Goal: Transaction & Acquisition: Purchase product/service

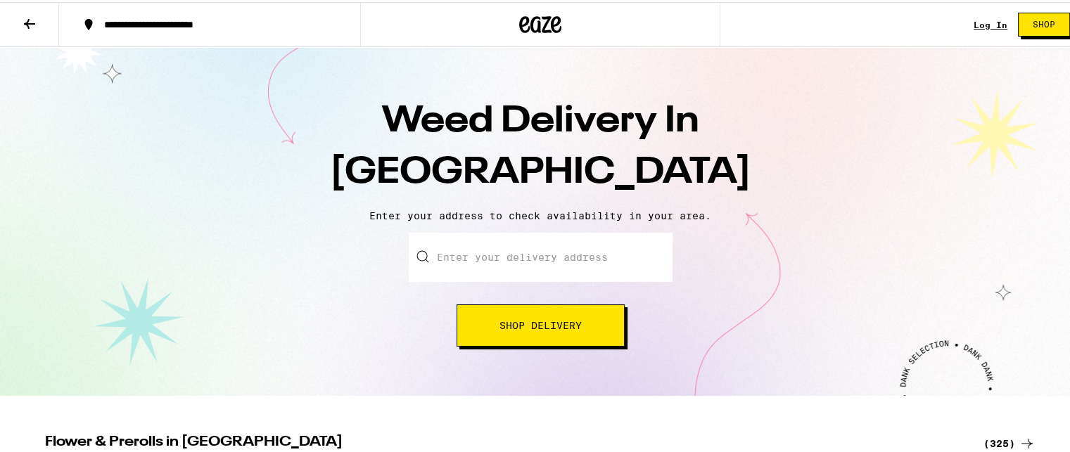
click at [431, 250] on input "Enter your delivery address" at bounding box center [541, 255] width 264 height 49
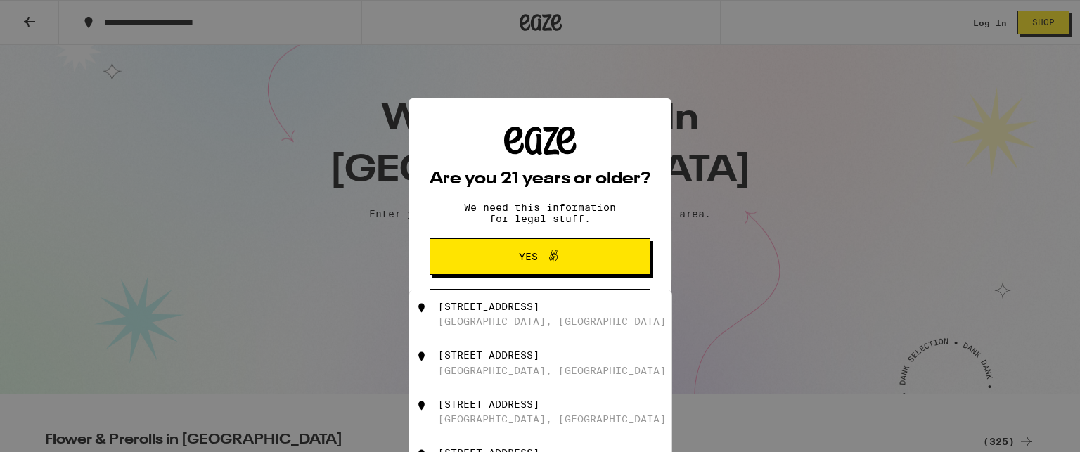
click at [462, 366] on div "[STREET_ADDRESS]" at bounding box center [563, 363] width 251 height 27
type input "[STREET_ADDRESS]"
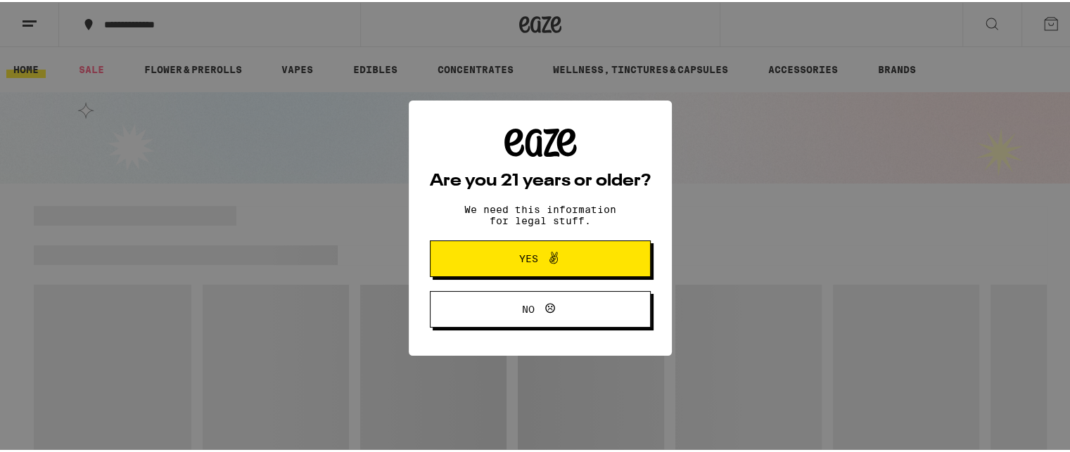
click at [509, 253] on span "Yes" at bounding box center [540, 257] width 107 height 18
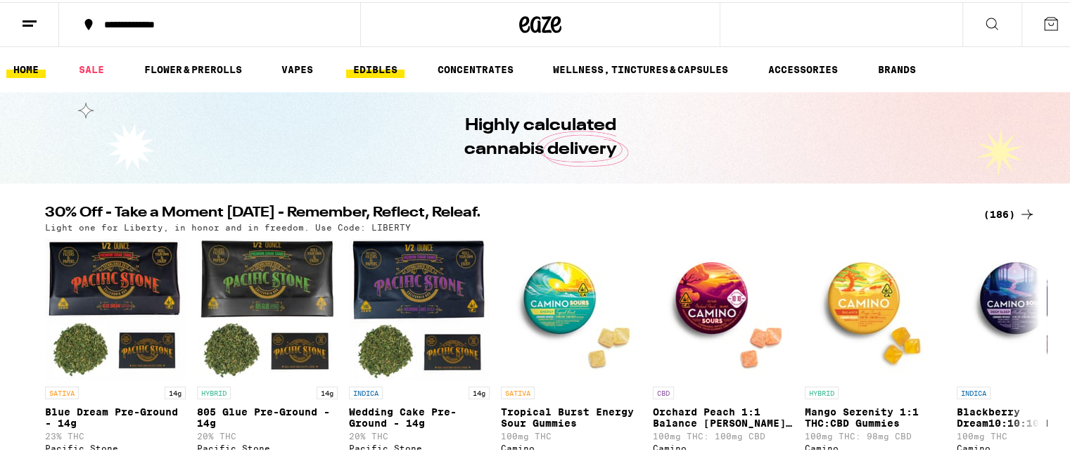
click at [380, 67] on link "EDIBLES" at bounding box center [375, 67] width 58 height 17
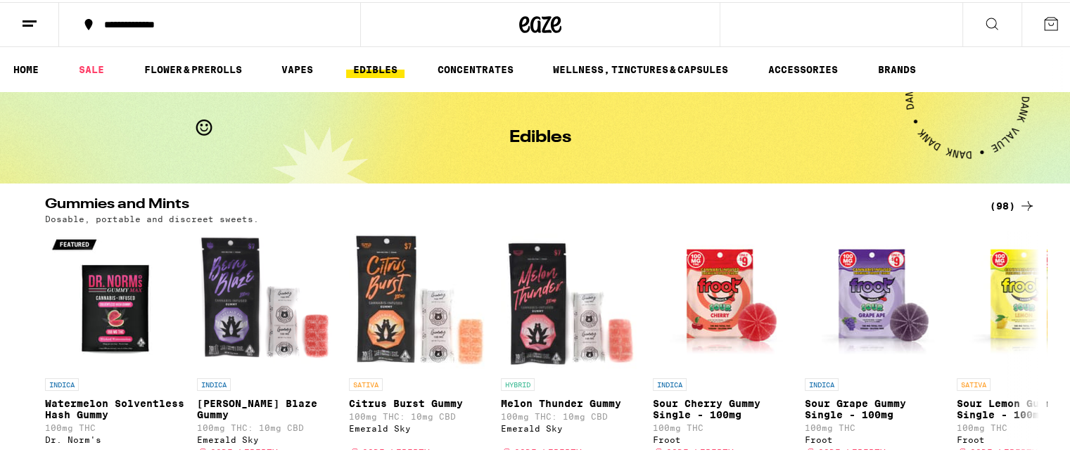
click at [983, 18] on icon at bounding box center [991, 21] width 17 height 17
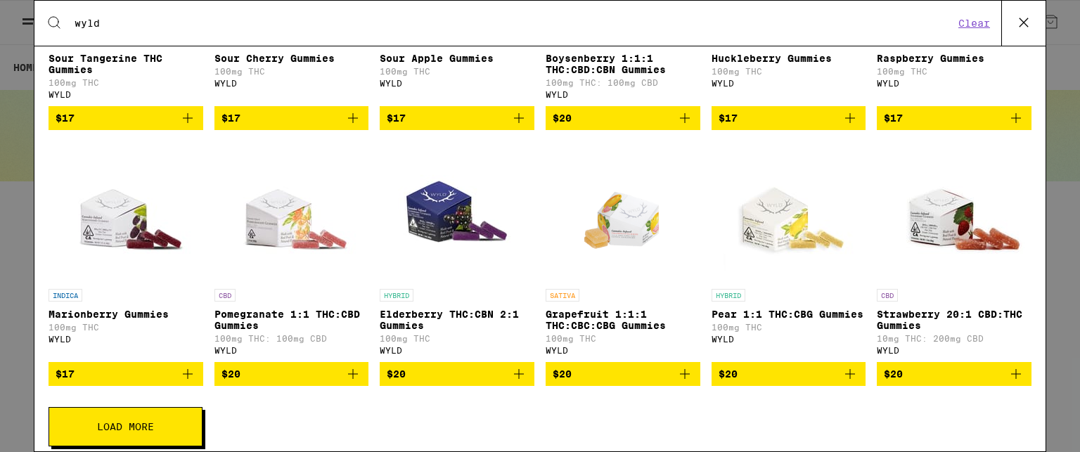
scroll to position [413, 0]
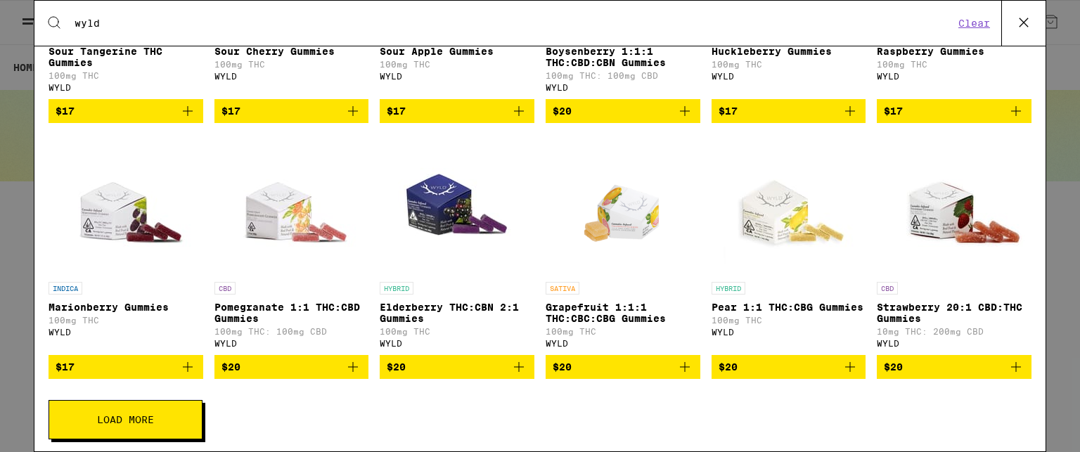
type input "wyld"
click at [439, 376] on span "$20" at bounding box center [457, 367] width 141 height 17
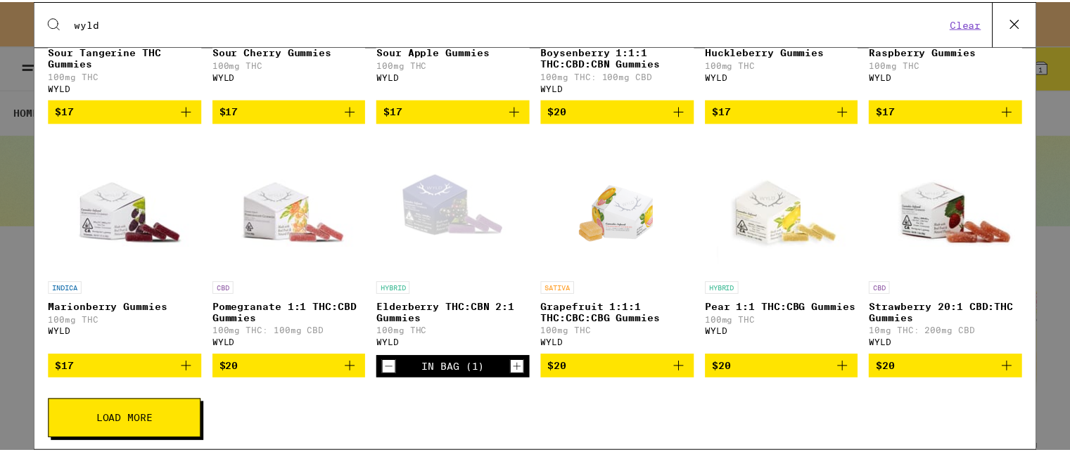
scroll to position [0, 0]
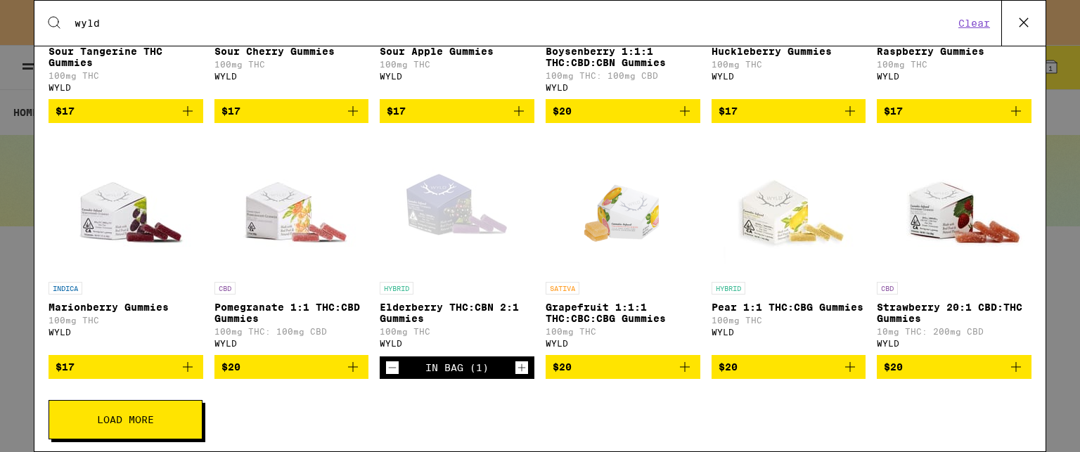
click at [435, 320] on p "Elderberry THC:CBN 2:1 Gummies" at bounding box center [457, 313] width 155 height 23
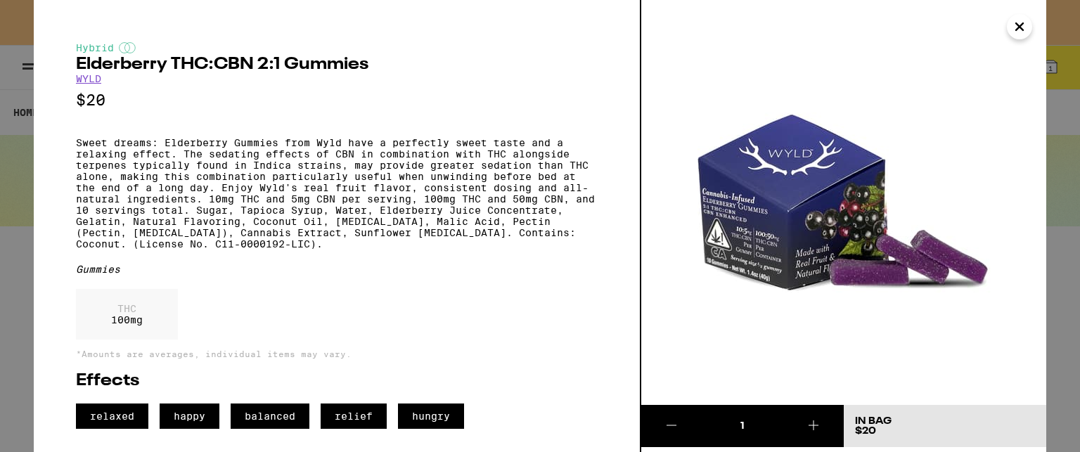
click at [697, 88] on img at bounding box center [843, 202] width 405 height 405
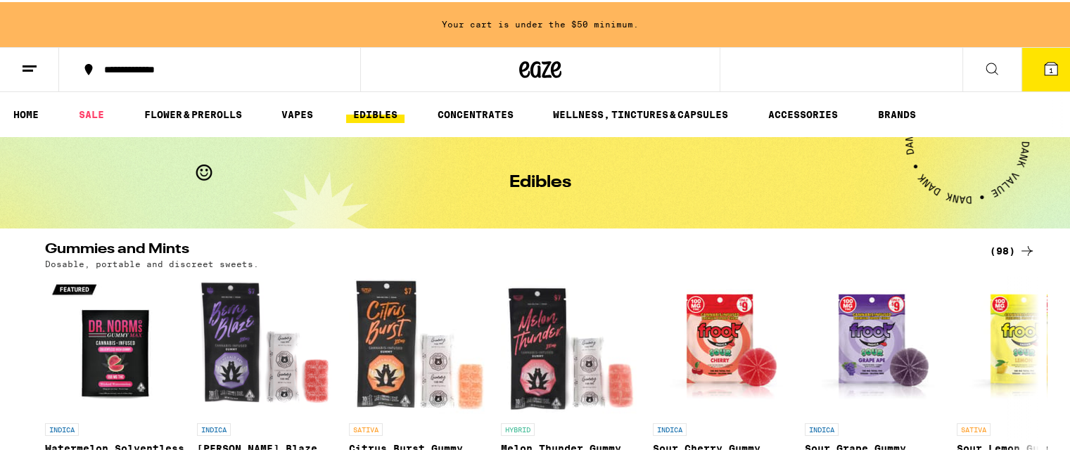
click at [373, 113] on link "EDIBLES" at bounding box center [375, 112] width 58 height 17
click at [374, 117] on link "EDIBLES" at bounding box center [375, 112] width 58 height 17
click at [983, 66] on icon at bounding box center [991, 66] width 17 height 17
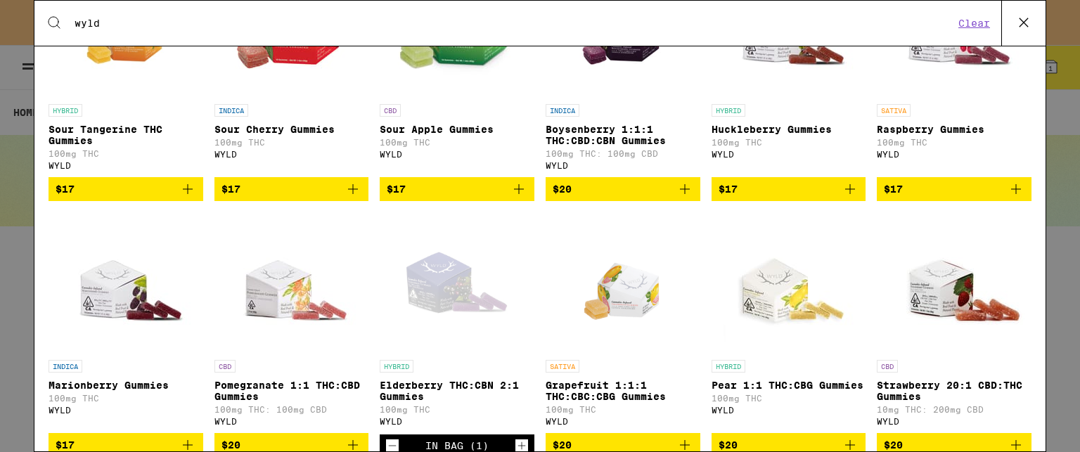
scroll to position [305, 0]
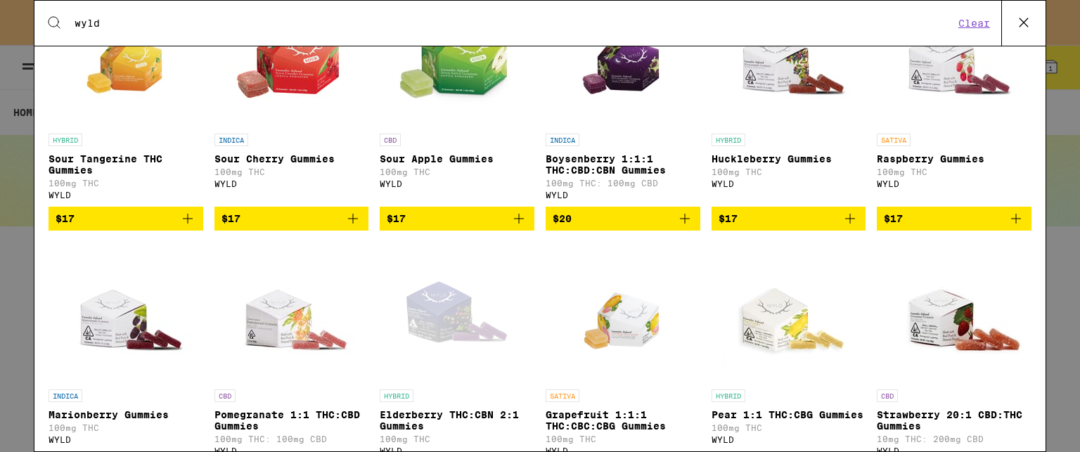
click at [601, 225] on span "$20" at bounding box center [623, 218] width 141 height 17
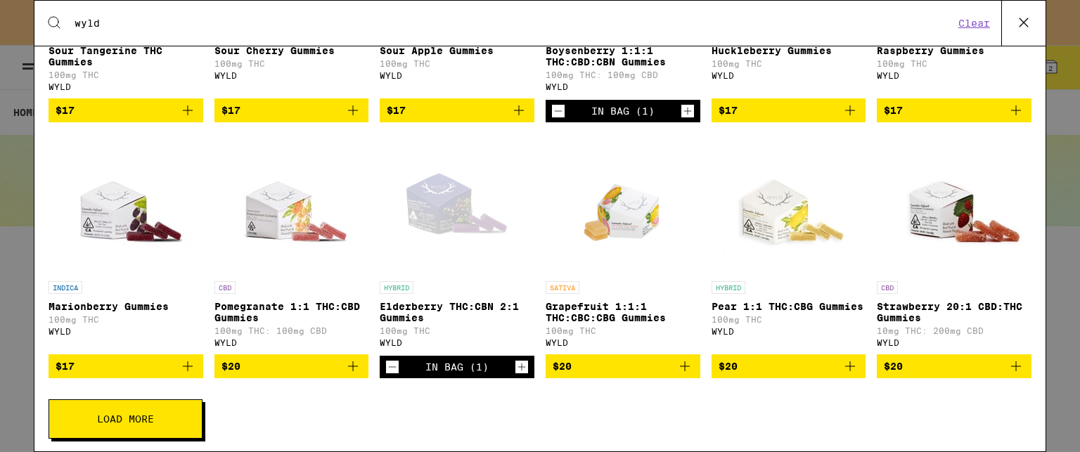
scroll to position [438, 0]
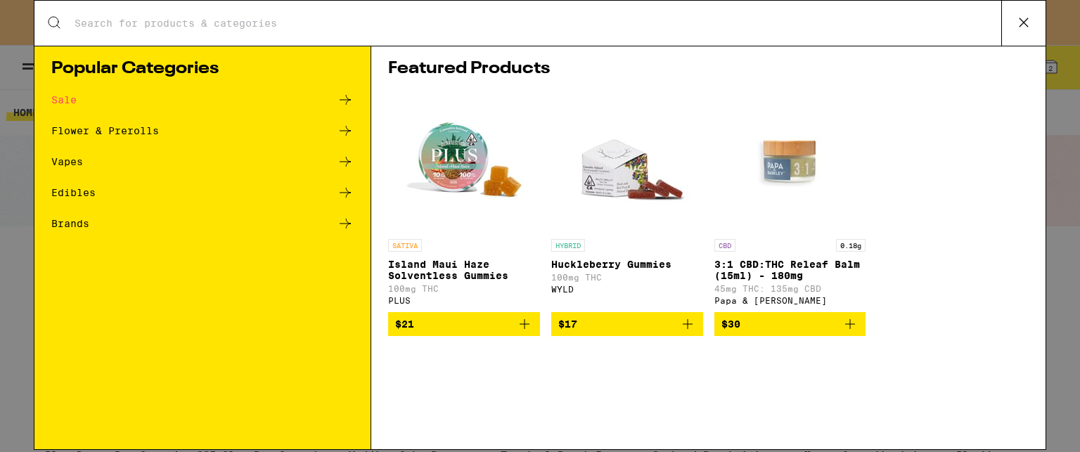
click at [65, 193] on div "Edibles" at bounding box center [73, 193] width 44 height 10
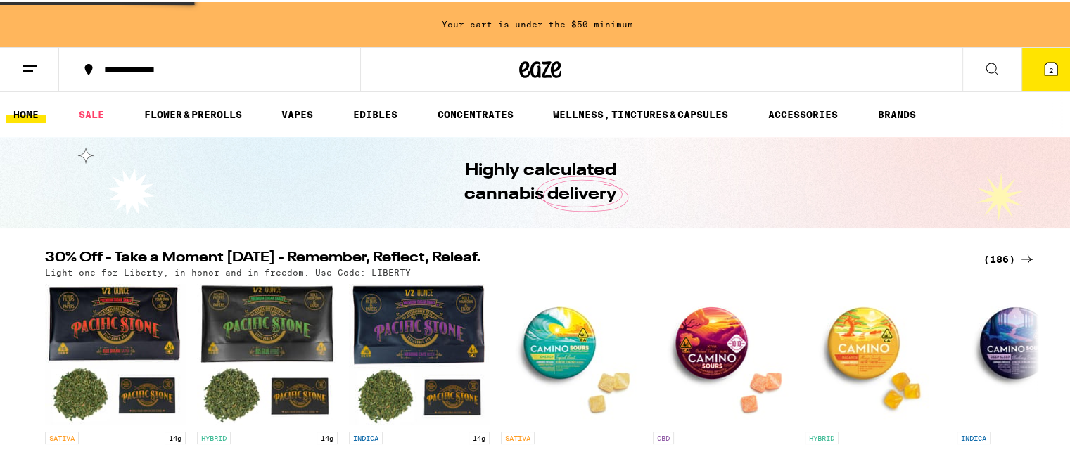
click at [996, 351] on img "Open page for Blackberry Dream10:10:10 Deep Sleep Gummies from Camino" at bounding box center [1027, 352] width 141 height 141
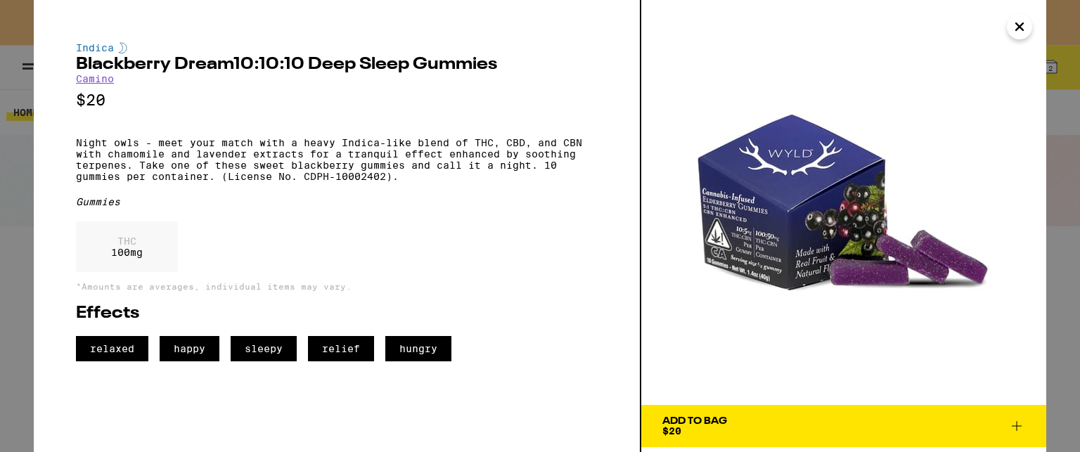
click at [672, 340] on img at bounding box center [843, 202] width 405 height 405
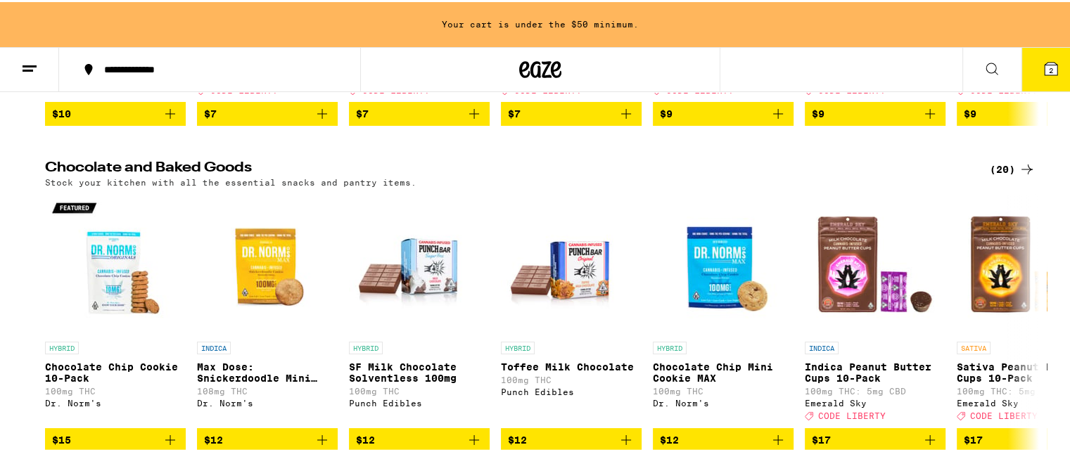
scroll to position [416, 0]
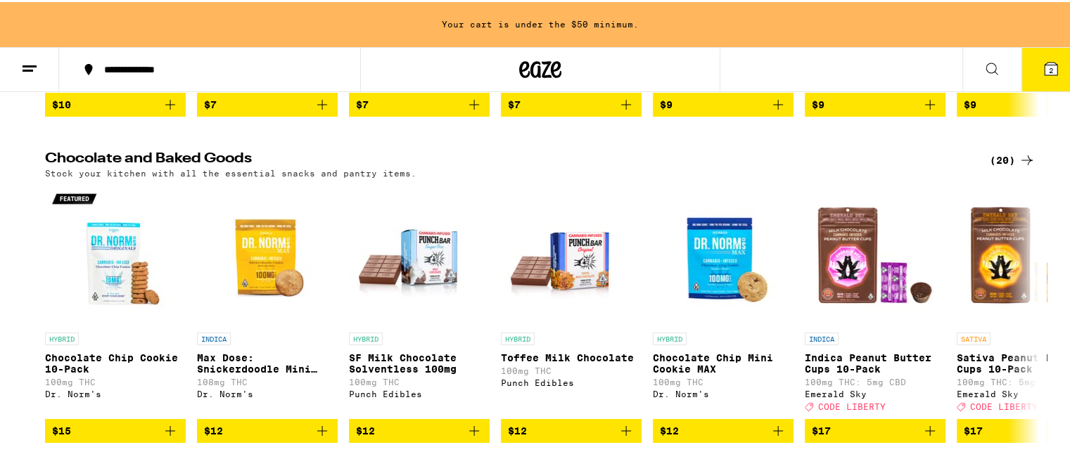
click at [986, 64] on icon at bounding box center [991, 66] width 17 height 17
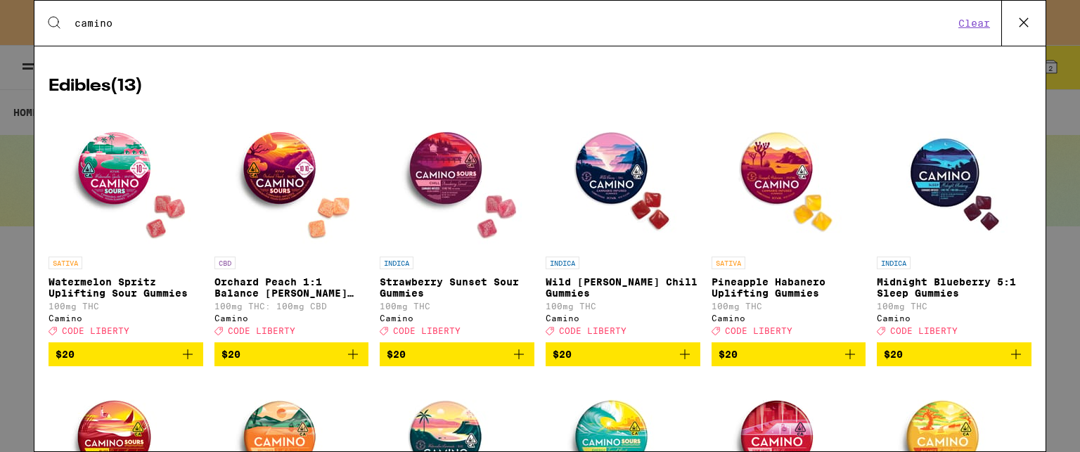
scroll to position [189, 0]
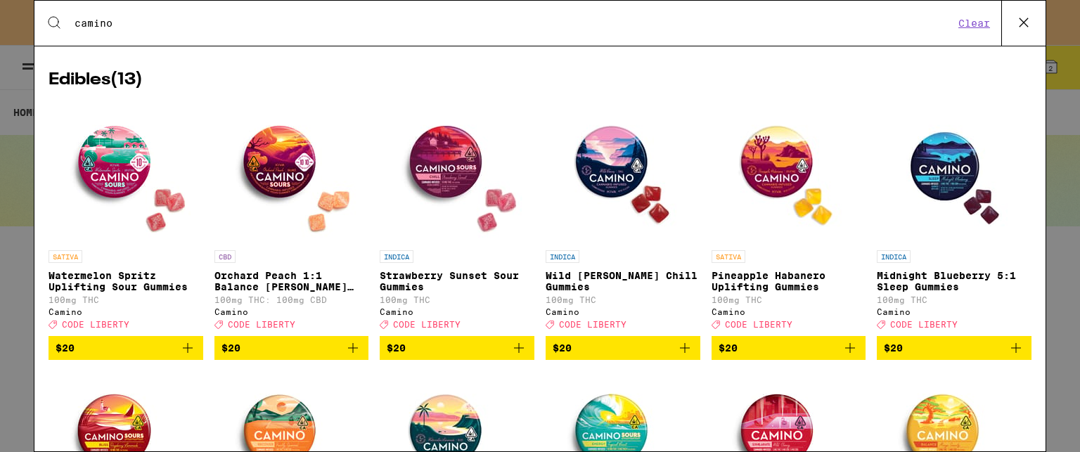
type input "camino"
click at [924, 355] on span "$20" at bounding box center [954, 348] width 141 height 17
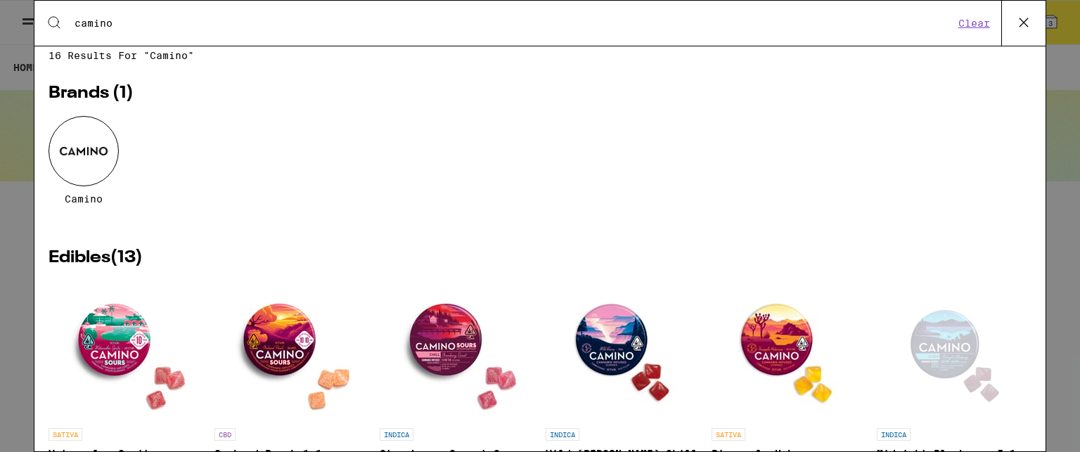
scroll to position [0, 0]
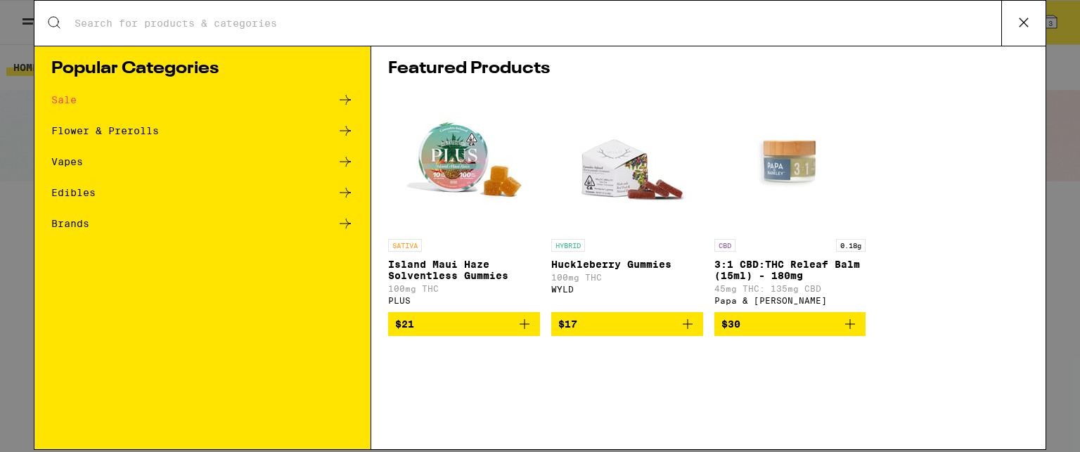
click at [1066, 66] on div "Search for Products Popular Categories Sale Flower & Prerolls Vapes Edibles Bra…" at bounding box center [540, 226] width 1080 height 452
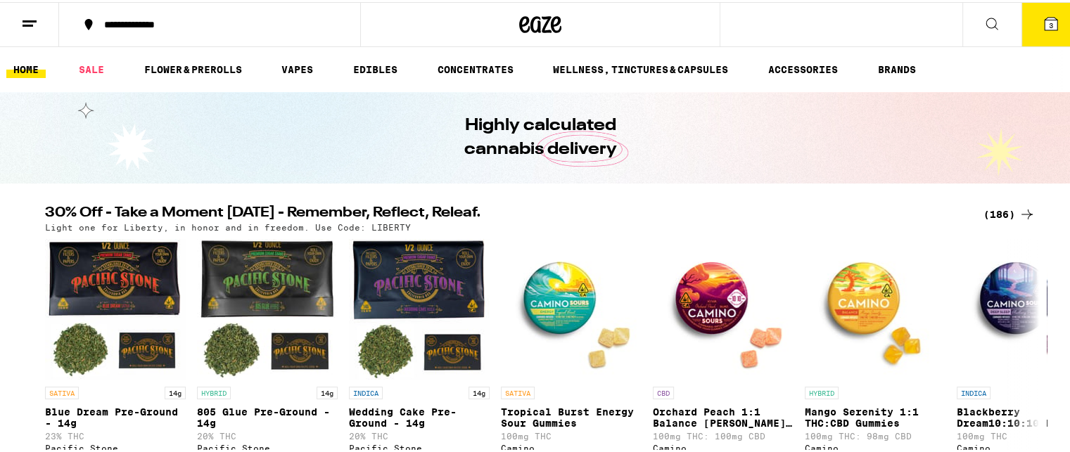
click at [1042, 29] on icon at bounding box center [1050, 21] width 17 height 17
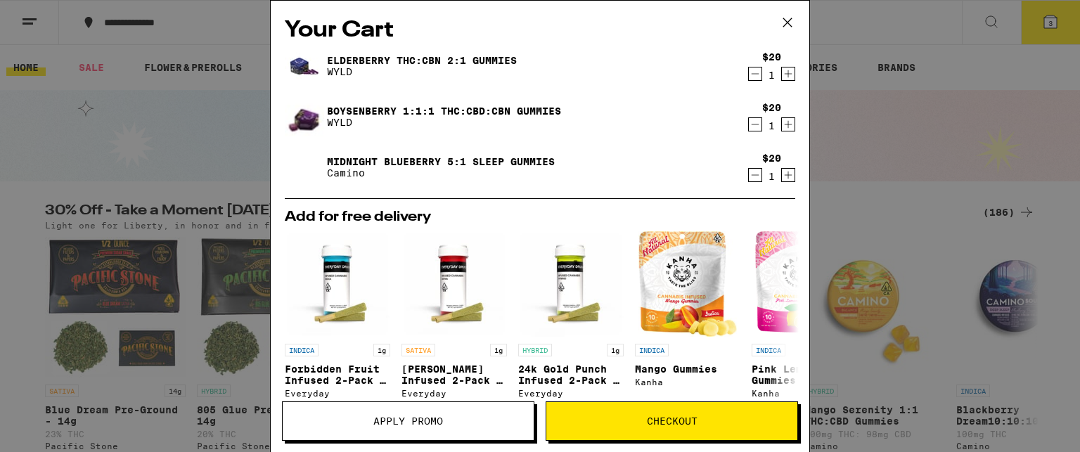
click at [785, 75] on icon "Increment" at bounding box center [789, 74] width 8 height 8
click at [670, 416] on span "Checkout" at bounding box center [672, 421] width 51 height 10
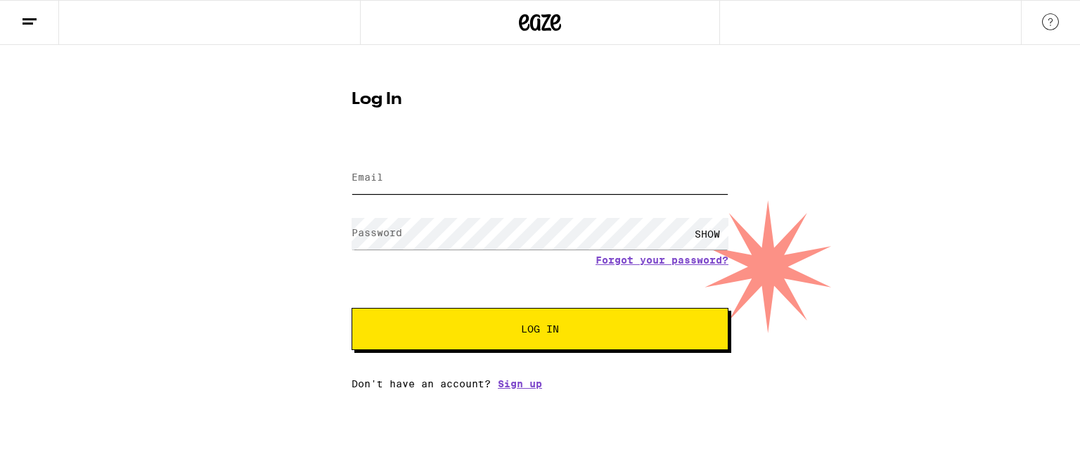
type input "[EMAIL_ADDRESS][DOMAIN_NAME]"
click at [713, 235] on div "SHOW" at bounding box center [708, 234] width 42 height 32
click at [542, 333] on span "Log In" at bounding box center [540, 329] width 38 height 10
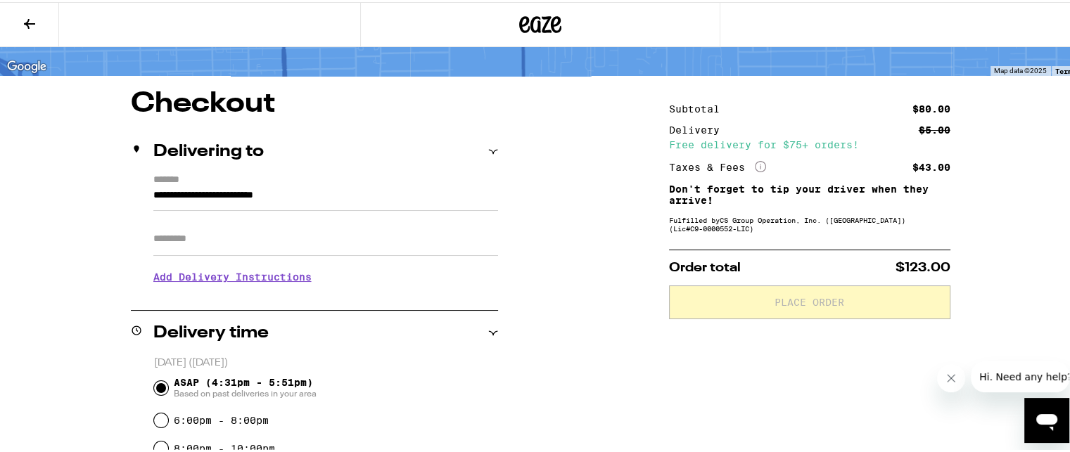
scroll to position [87, 0]
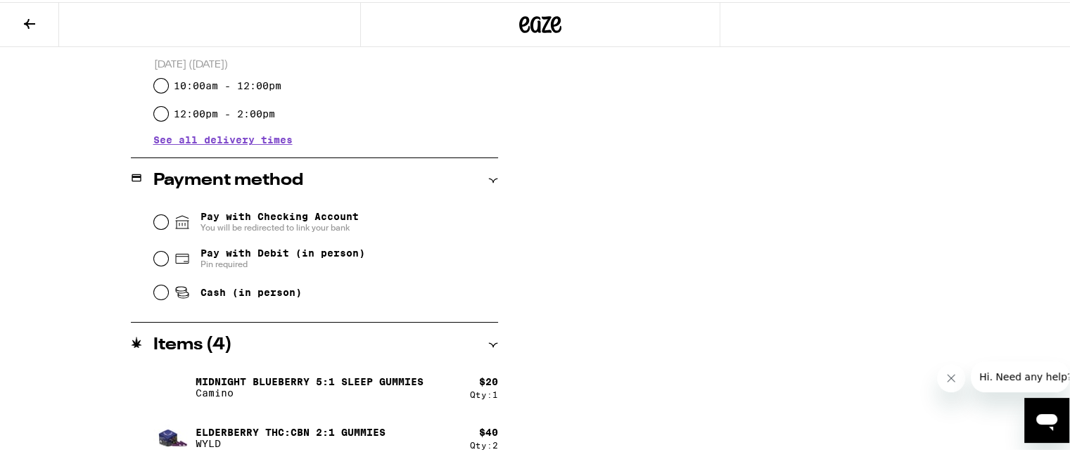
scroll to position [494, 0]
click at [155, 259] on input "Pay with Debit (in person) Pin required" at bounding box center [161, 256] width 14 height 14
radio input "true"
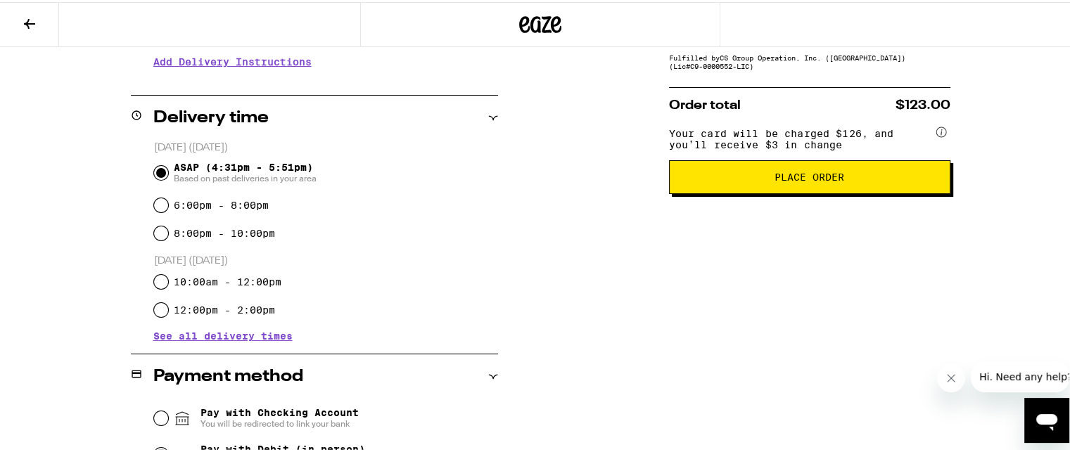
scroll to position [278, 0]
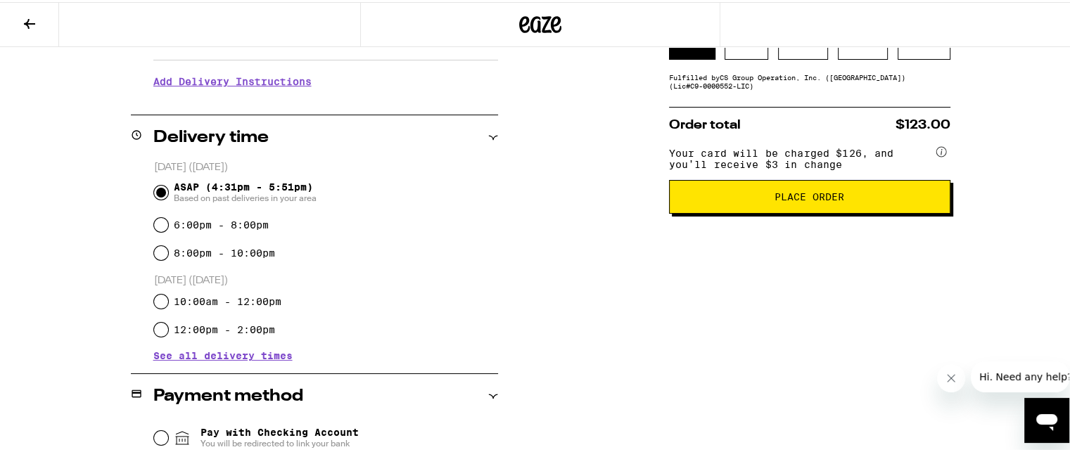
click at [798, 210] on button "Place Order" at bounding box center [809, 195] width 281 height 34
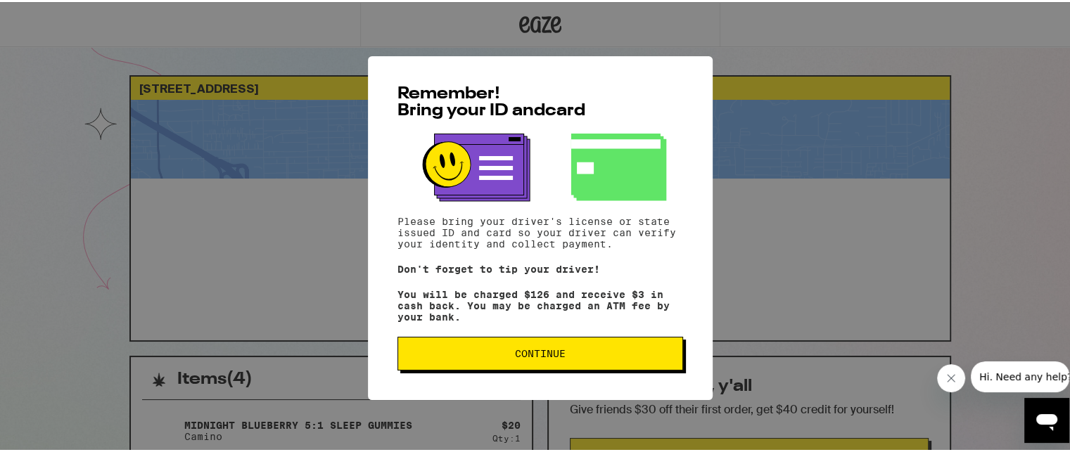
click at [539, 352] on span "Continue" at bounding box center [540, 352] width 51 height 10
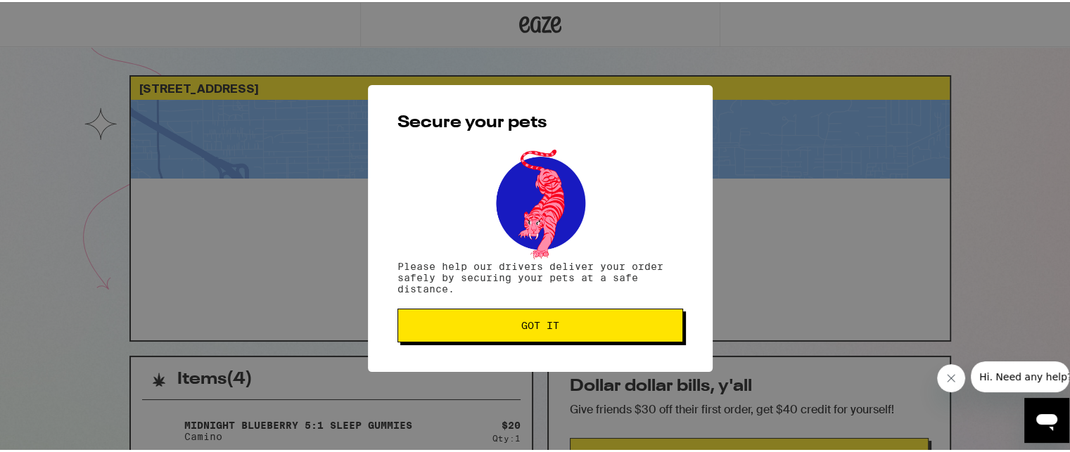
click at [528, 320] on span "Got it" at bounding box center [540, 324] width 38 height 10
